Goal: Task Accomplishment & Management: Manage account settings

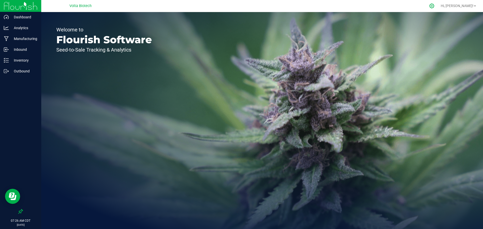
click at [434, 5] on icon at bounding box center [432, 6] width 5 height 5
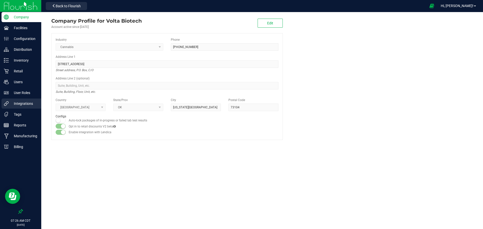
click at [22, 104] on p "Integrations" at bounding box center [24, 104] width 30 height 6
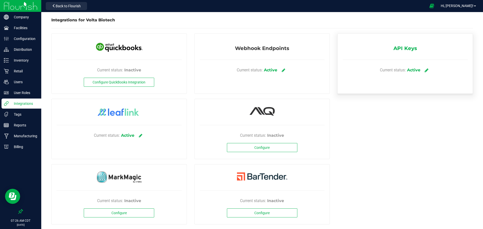
click at [425, 69] on icon at bounding box center [427, 70] width 4 height 5
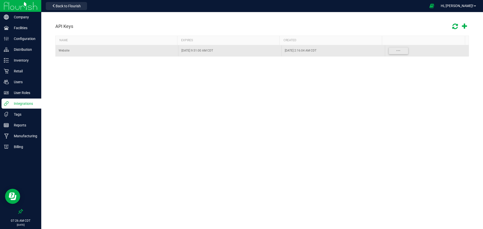
click at [78, 50] on div "Website" at bounding box center [117, 50] width 117 height 5
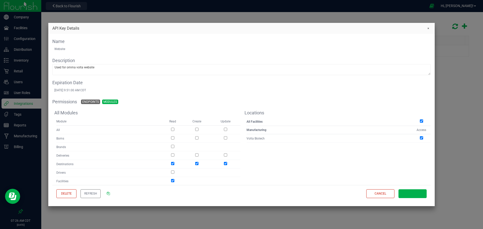
click at [63, 47] on div "Website" at bounding box center [241, 49] width 374 height 4
drag, startPoint x: 68, startPoint y: 48, endPoint x: 51, endPoint y: 49, distance: 17.1
click at [51, 49] on div "Name Website Description Used for omma volta website Expiration Date Sep 15, 20…" at bounding box center [241, 120] width 387 height 172
copy div "Website"
click at [429, 27] on button "Close" at bounding box center [428, 28] width 7 height 7
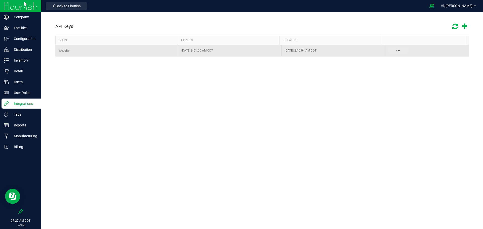
click at [400, 52] on button "Data table" at bounding box center [399, 50] width 20 height 7
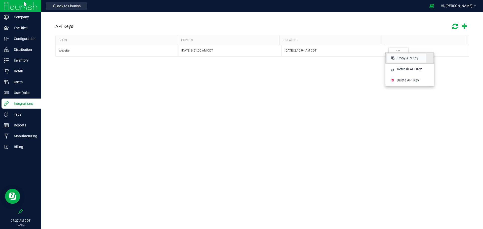
click at [402, 58] on span "Copy API Key" at bounding box center [408, 58] width 21 height 5
click at [32, 103] on p "Integrations" at bounding box center [24, 104] width 30 height 6
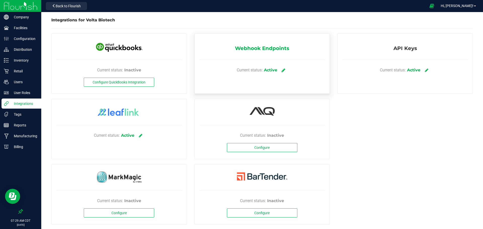
click at [282, 72] on icon at bounding box center [284, 70] width 4 height 5
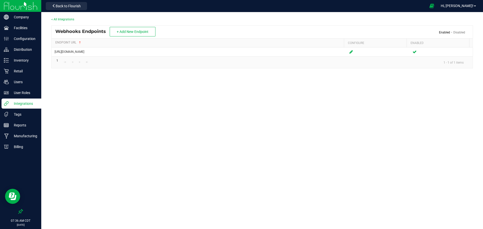
click at [21, 103] on p "Integrations" at bounding box center [24, 104] width 30 height 6
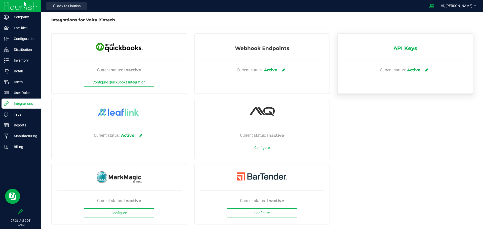
click at [425, 70] on icon at bounding box center [427, 70] width 4 height 5
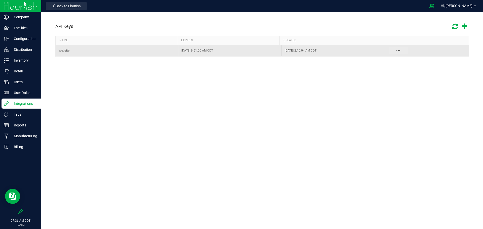
click at [391, 51] on button "Data table" at bounding box center [399, 50] width 20 height 7
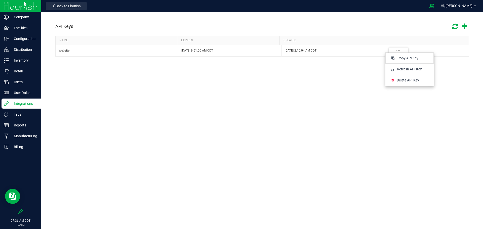
click at [277, 84] on div "API Keys NAME EXPIRES CREATED Website Sep 15, 2026 9:51:00 AM CDT Aug 15, 2025 …" at bounding box center [262, 80] width 442 height 136
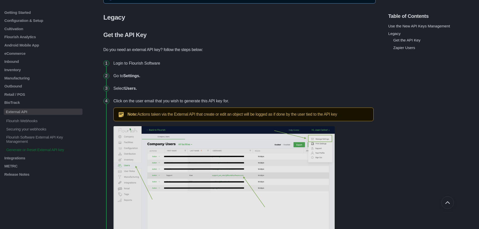
scroll to position [132, 0]
